Goal: Information Seeking & Learning: Learn about a topic

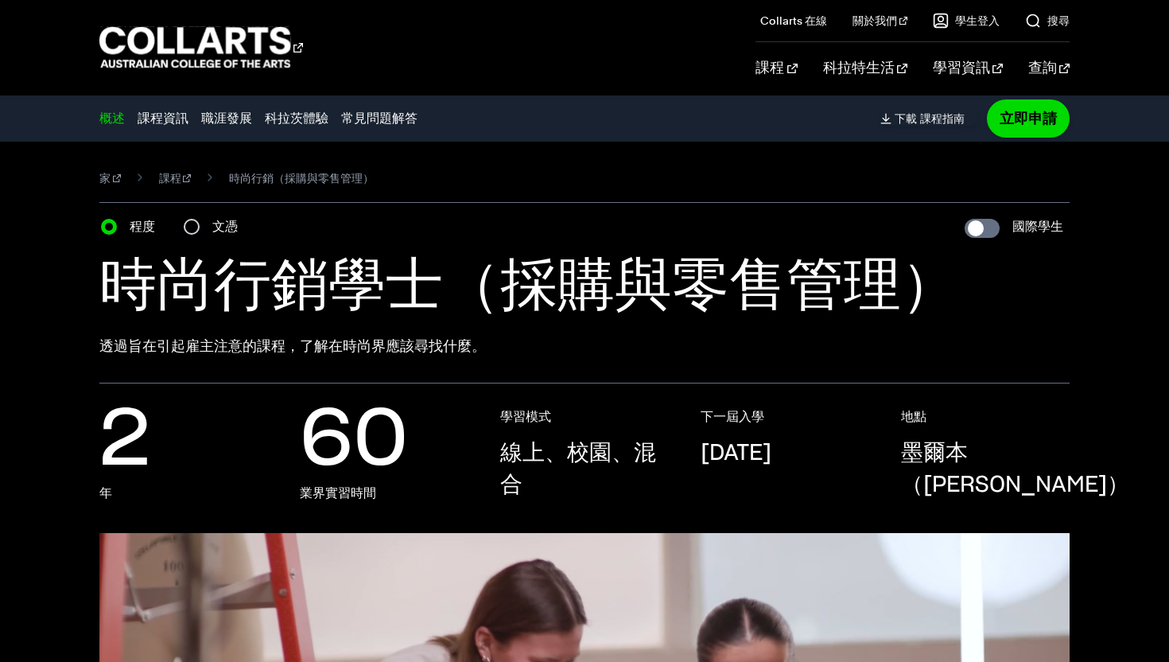
click at [221, 227] on font "文憑" at bounding box center [224, 226] width 25 height 15
click at [200, 227] on input "文憑" at bounding box center [192, 227] width 16 height 16
radio input "true"
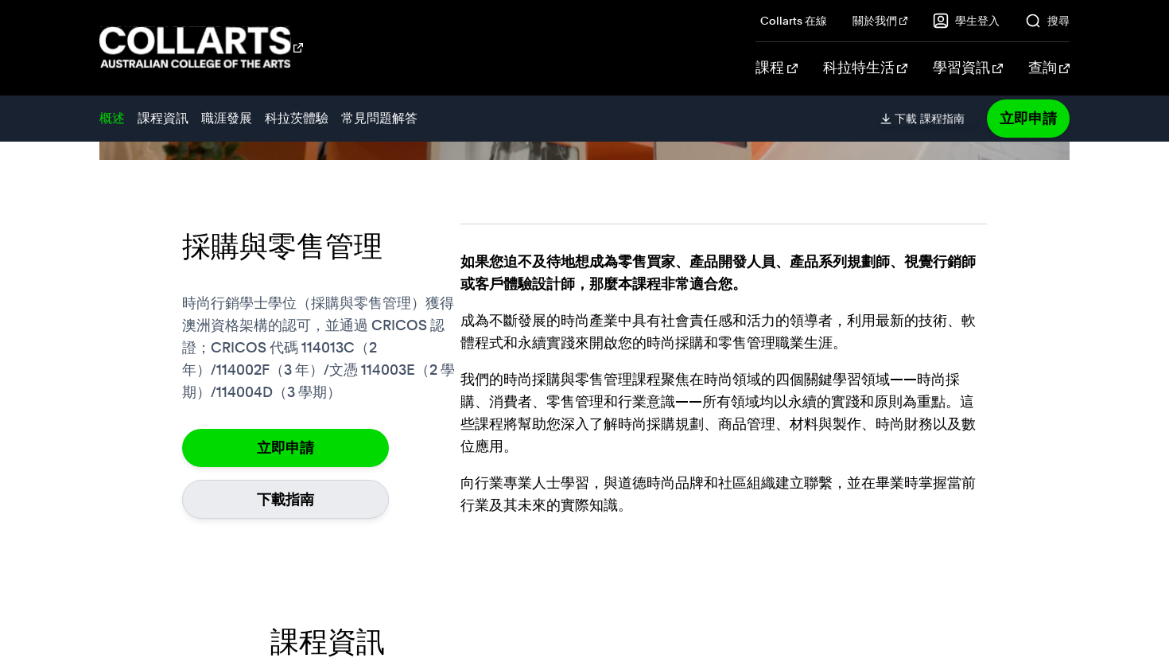
scroll to position [919, 0]
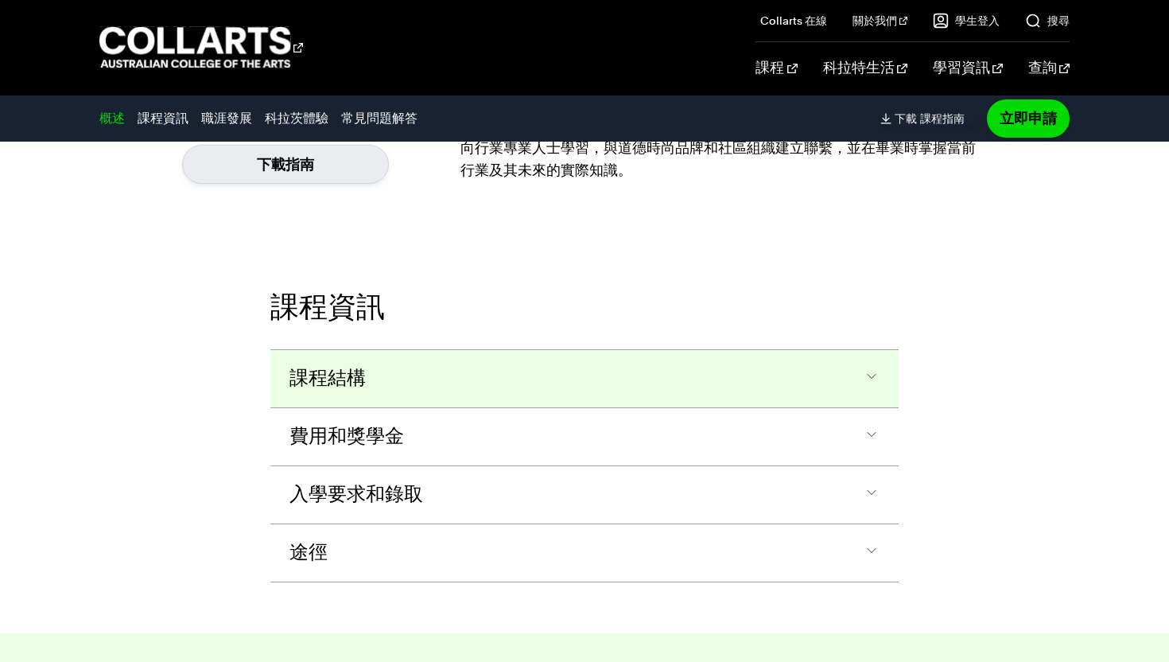
click at [398, 384] on button "課程結構" at bounding box center [584, 378] width 628 height 57
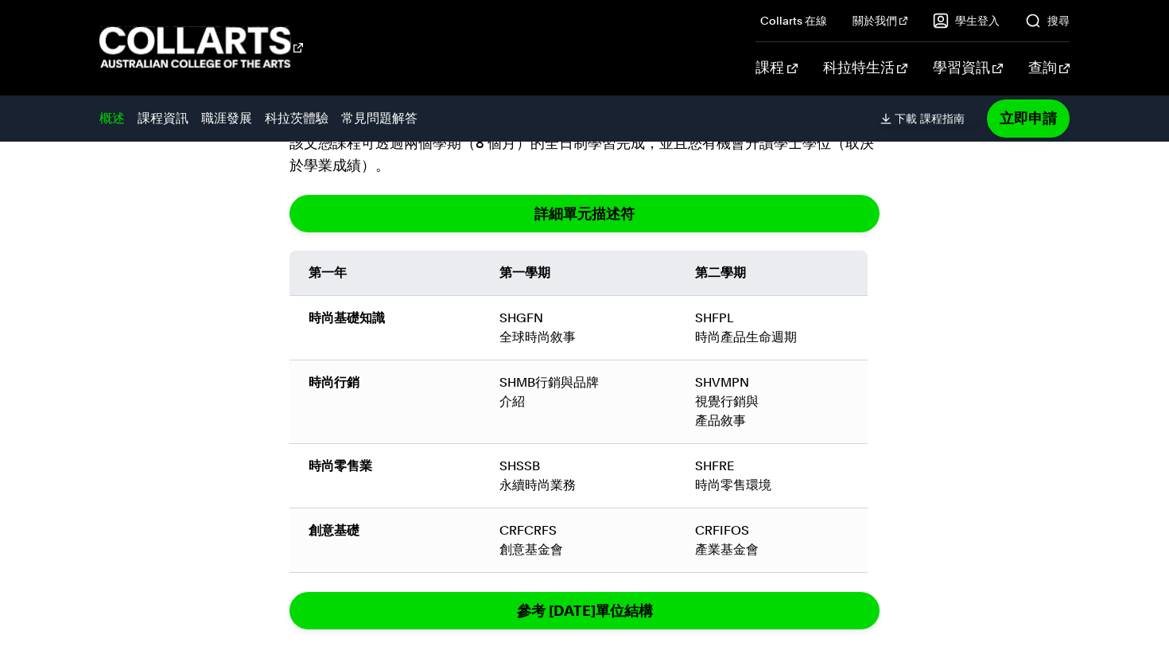
scroll to position [1598, 0]
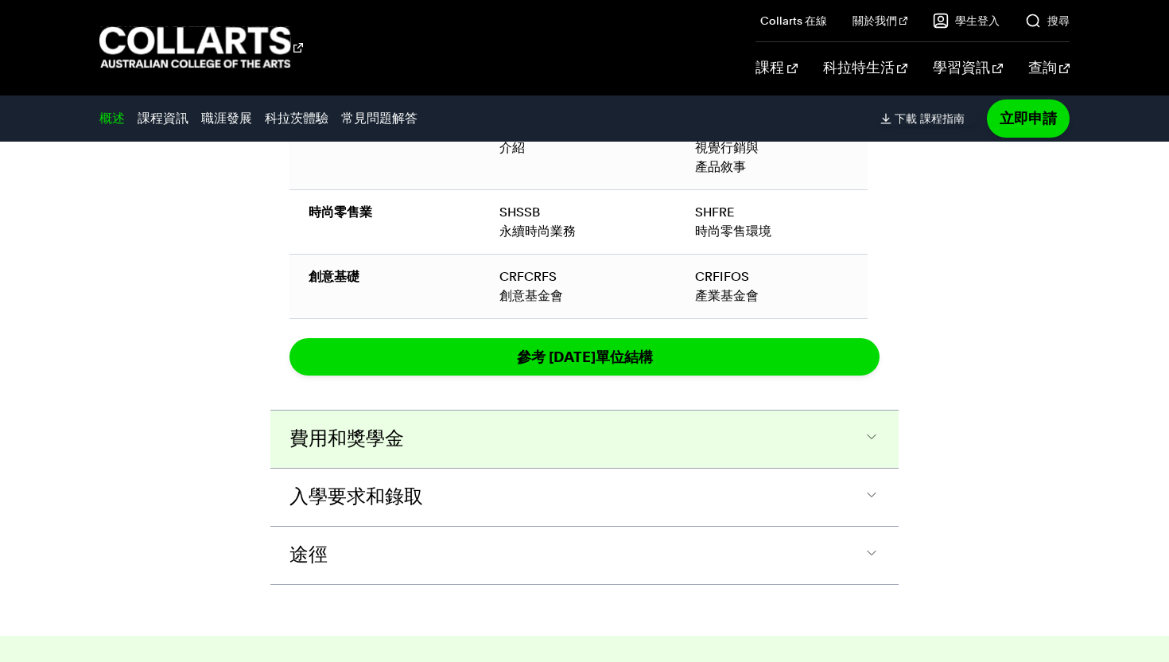
click at [319, 419] on button "費用和獎學金" at bounding box center [584, 438] width 628 height 57
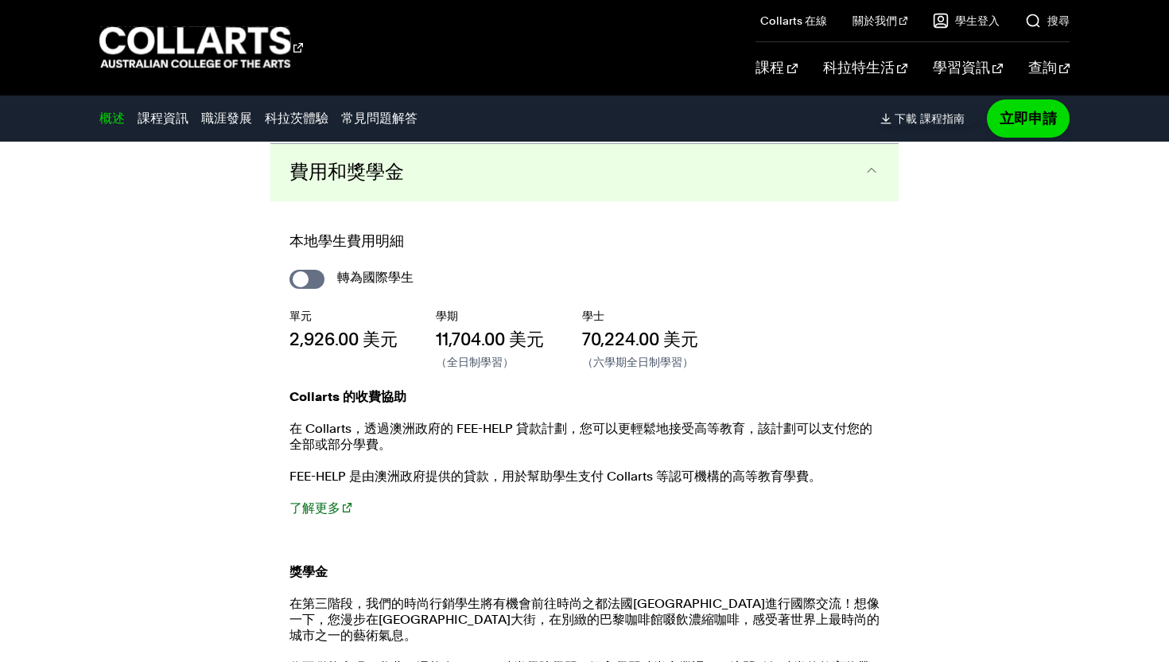
scroll to position [2315, 0]
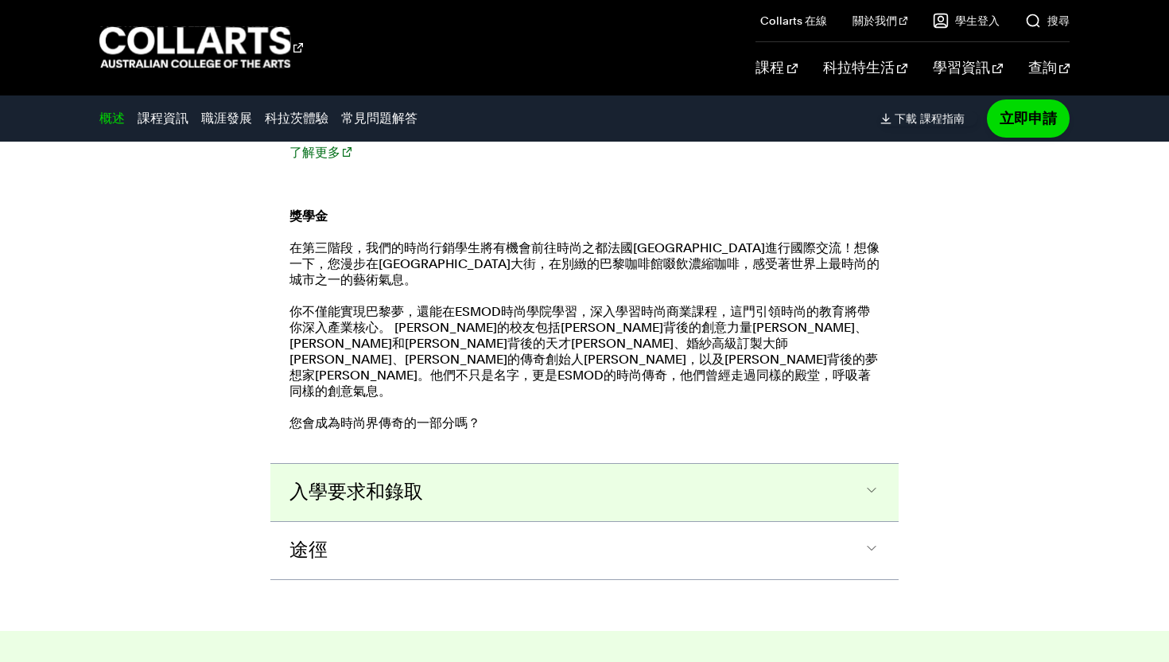
click at [302, 483] on font "入學要求和錄取" at bounding box center [356, 492] width 134 height 19
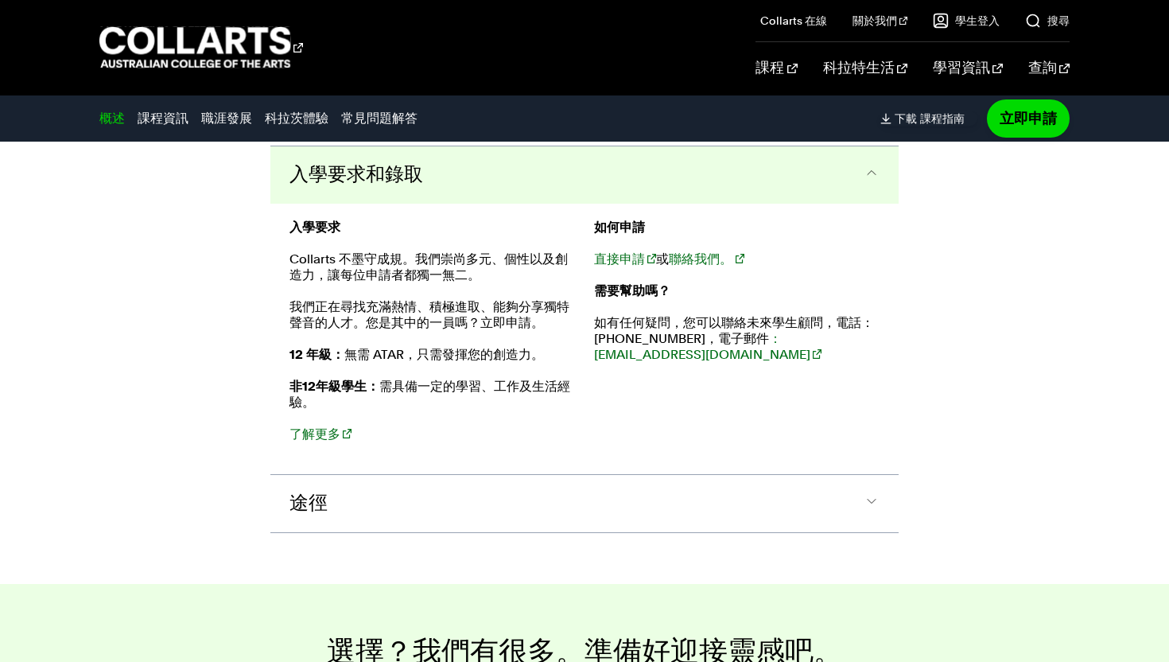
scroll to position [2785, 0]
